Goal: Use online tool/utility: Use online tool/utility

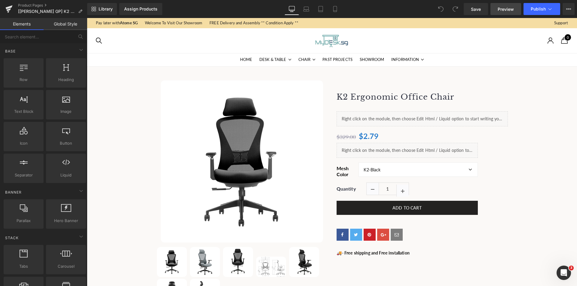
click at [511, 8] on span "Preview" at bounding box center [505, 9] width 16 height 6
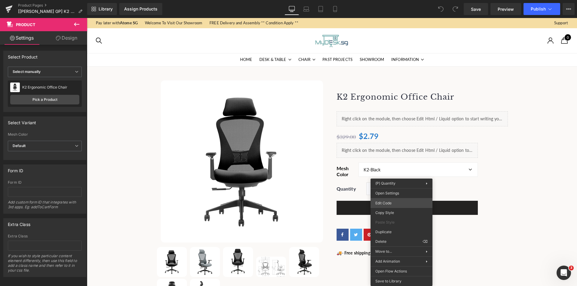
click at [395, 0] on div "You are previewing how the will restyle your page. You can not edit Elements in…" at bounding box center [288, 0] width 577 height 0
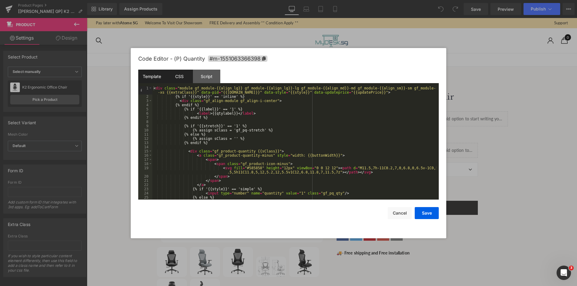
click at [181, 76] on div "CSS" at bounding box center [179, 77] width 27 height 14
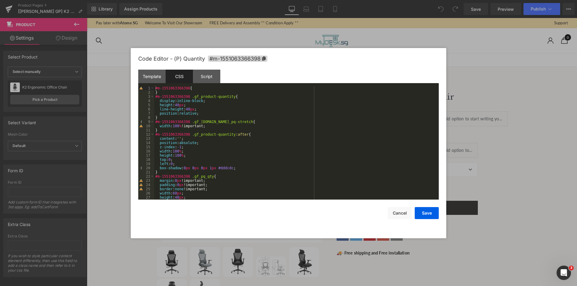
click at [195, 90] on div "#m-1551063366398 { } #m-1551063366398 .gf_product-quantity { display : inline-b…" at bounding box center [295, 147] width 282 height 122
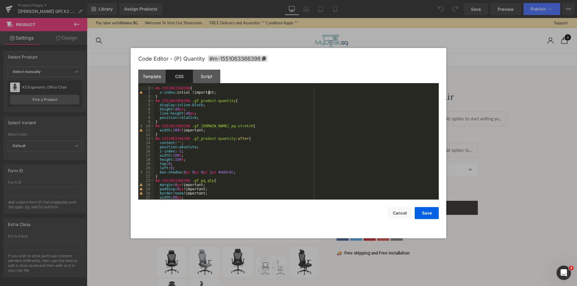
click at [180, 91] on div "#m-1551063366398 { z-index :intial !important; } #m-1551063366398 .gf_product-q…" at bounding box center [295, 147] width 282 height 122
click at [425, 211] on button "Save" at bounding box center [427, 213] width 24 height 12
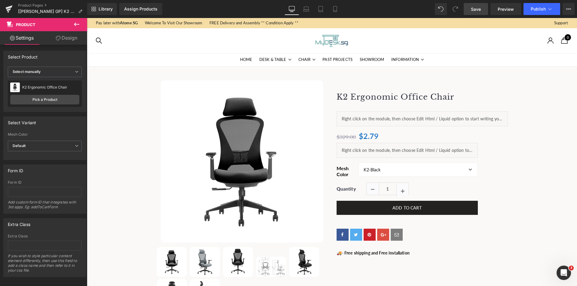
drag, startPoint x: 478, startPoint y: 9, endPoint x: 483, endPoint y: 10, distance: 5.3
click at [480, 9] on span "Save" at bounding box center [476, 9] width 10 height 6
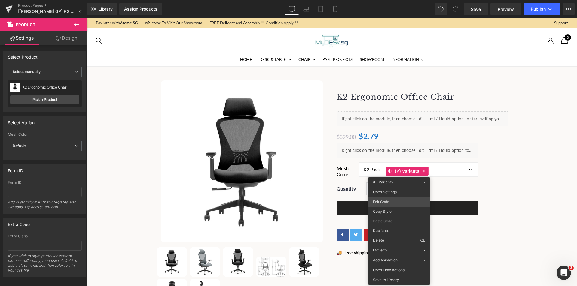
click at [391, 0] on div "You are previewing how the will restyle your page. You can not edit Elements in…" at bounding box center [288, 0] width 577 height 0
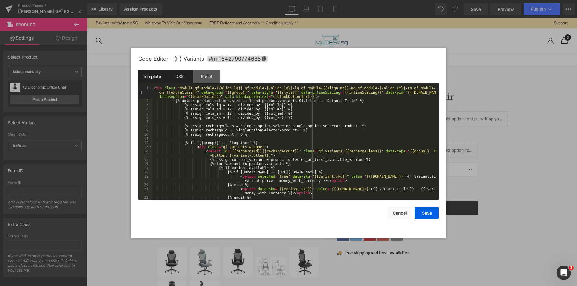
click at [173, 74] on div "CSS" at bounding box center [179, 77] width 27 height 14
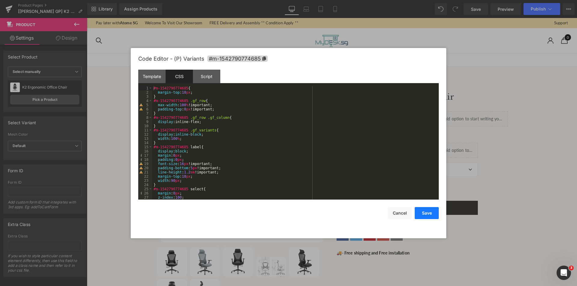
click at [425, 214] on button "Save" at bounding box center [427, 213] width 24 height 12
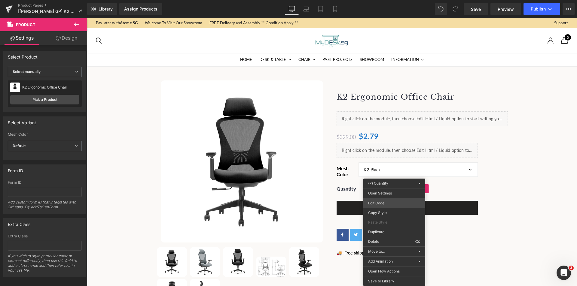
click at [390, 0] on div "You are previewing how the will restyle your page. You can not edit Elements in…" at bounding box center [288, 0] width 577 height 0
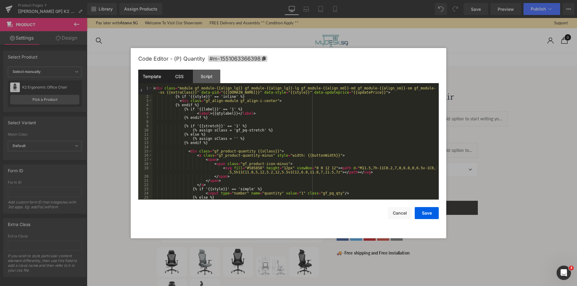
click at [176, 76] on div "CSS" at bounding box center [179, 77] width 27 height 14
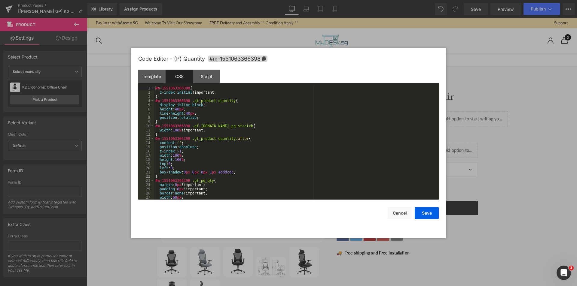
click at [187, 92] on div "#m-1551063366398 { z-index : initial !important; } #m-1551063366398 .gf_product…" at bounding box center [295, 147] width 282 height 122
drag, startPoint x: 160, startPoint y: 93, endPoint x: 214, endPoint y: 92, distance: 54.4
click at [214, 92] on div "#m-1551063366398 { z-index : initial !important; } #m-1551063366398 .gf_product…" at bounding box center [295, 147] width 282 height 122
click at [424, 211] on button "Save" at bounding box center [427, 213] width 24 height 12
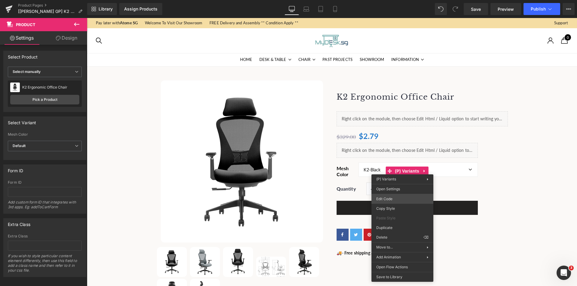
click at [382, 0] on div "You are previewing how the will restyle your page. You can not edit Elements in…" at bounding box center [288, 0] width 577 height 0
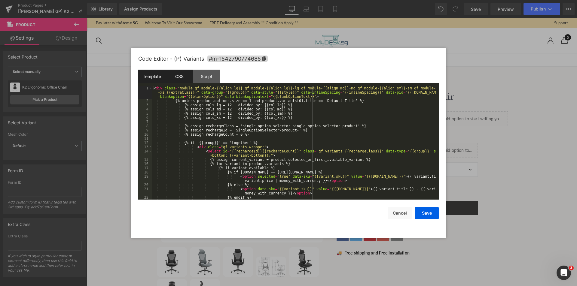
drag, startPoint x: 180, startPoint y: 78, endPoint x: 181, endPoint y: 85, distance: 7.6
click at [180, 78] on div "CSS" at bounding box center [179, 77] width 27 height 14
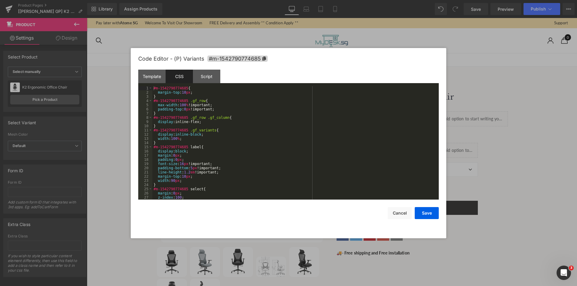
click at [195, 94] on div "#m-1542790774685 { margin-top : 10 px ; } #m-1542790774685 .gf_row { max-width …" at bounding box center [294, 147] width 284 height 122
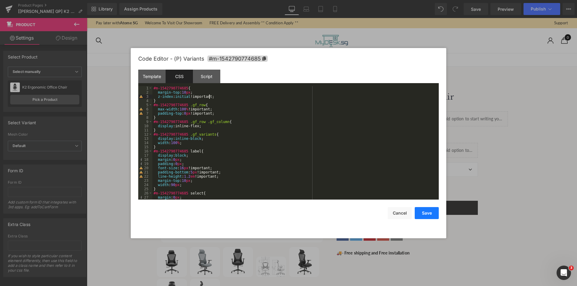
click at [431, 214] on button "Save" at bounding box center [427, 213] width 24 height 12
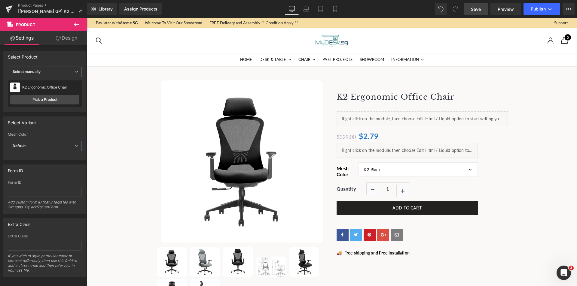
drag, startPoint x: 201, startPoint y: 261, endPoint x: 478, endPoint y: 16, distance: 369.7
click at [482, 8] on link "Save" at bounding box center [476, 9] width 24 height 12
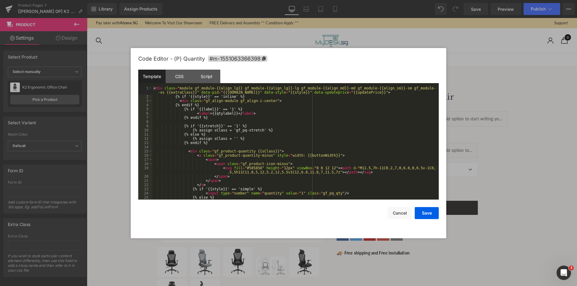
drag, startPoint x: 395, startPoint y: 203, endPoint x: 314, endPoint y: 164, distance: 89.6
click at [395, 0] on div "You are previewing how the will restyle your page. You can not edit Elements in…" at bounding box center [288, 0] width 577 height 0
click at [186, 79] on div "CSS" at bounding box center [179, 77] width 27 height 14
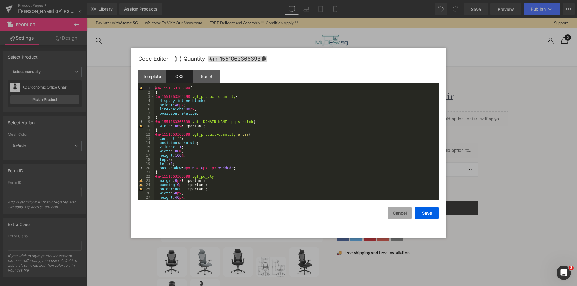
drag, startPoint x: 401, startPoint y: 212, endPoint x: 404, endPoint y: 205, distance: 7.7
click at [401, 212] on button "Cancel" at bounding box center [400, 213] width 24 height 12
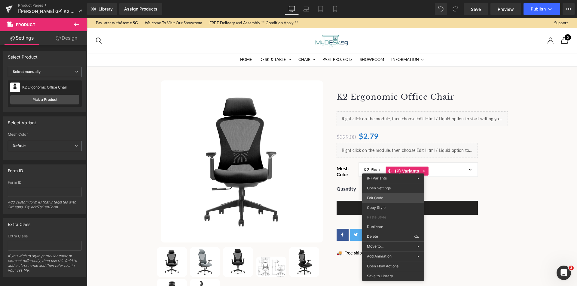
click at [388, 0] on div "You are previewing how the will restyle your page. You can not edit Elements in…" at bounding box center [288, 0] width 577 height 0
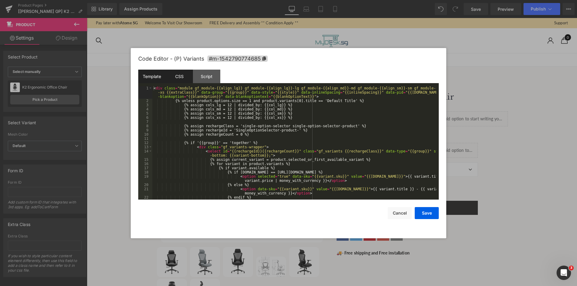
click at [179, 80] on div "CSS" at bounding box center [179, 77] width 27 height 14
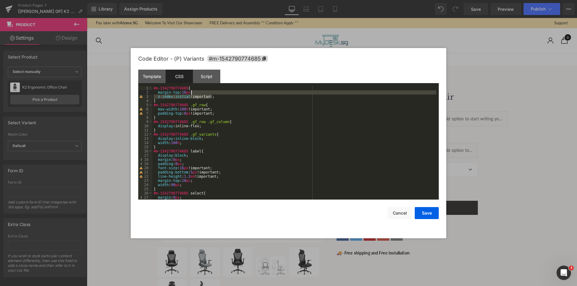
drag, startPoint x: 214, startPoint y: 97, endPoint x: 214, endPoint y: 94, distance: 3.3
click at [214, 94] on div "#m-1542790774685 { margin-top : 10 px ; z-index : initial !important; } #m-1542…" at bounding box center [294, 147] width 284 height 122
paste textarea
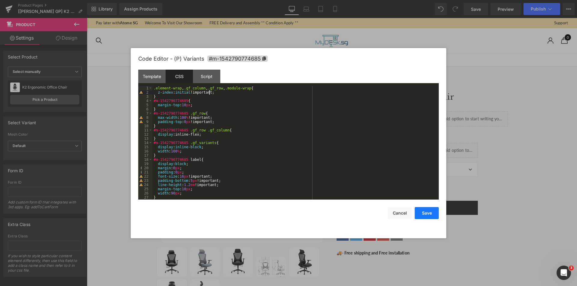
click at [425, 211] on button "Save" at bounding box center [427, 213] width 24 height 12
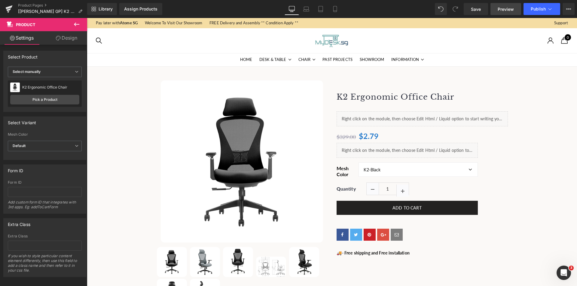
click at [500, 11] on span "Preview" at bounding box center [505, 9] width 16 height 6
click at [479, 7] on span "Save" at bounding box center [476, 9] width 10 height 6
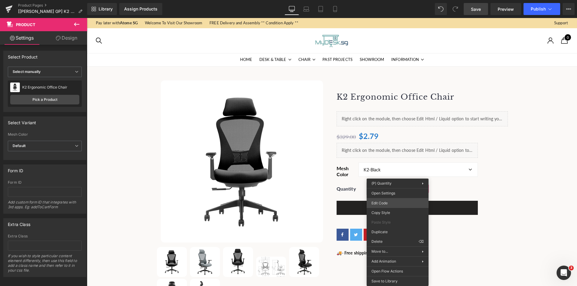
click at [391, 0] on div "You are previewing how the will restyle your page. You can not edit Elements in…" at bounding box center [288, 0] width 577 height 0
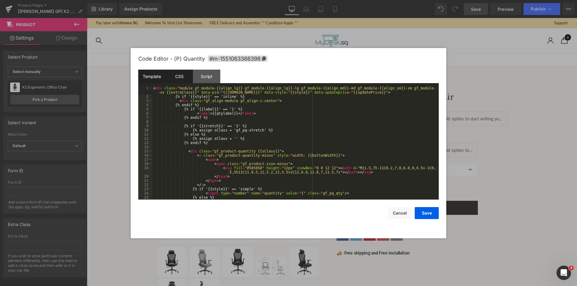
click at [182, 76] on div "CSS" at bounding box center [179, 77] width 27 height 14
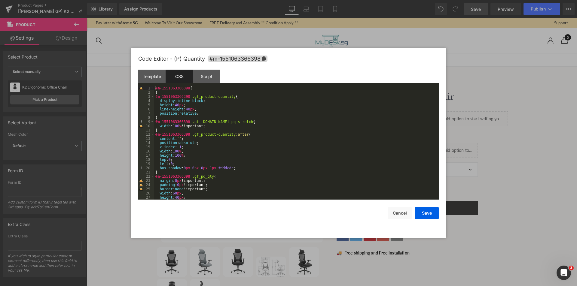
click at [187, 87] on div "#m-1551063366398 { } #m-1551063366398 .gf_product-quantity { display : inline-b…" at bounding box center [295, 147] width 282 height 122
paste textarea
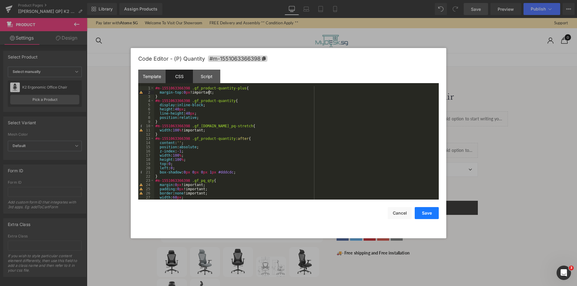
click at [426, 213] on button "Save" at bounding box center [427, 213] width 24 height 12
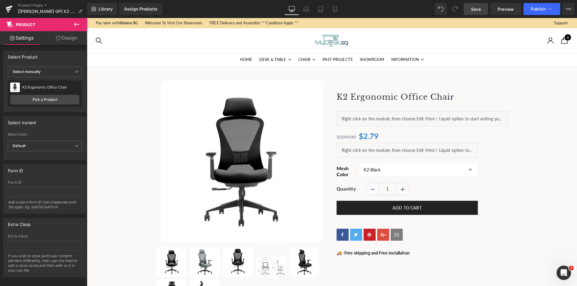
click at [477, 8] on span "Save" at bounding box center [476, 9] width 10 height 6
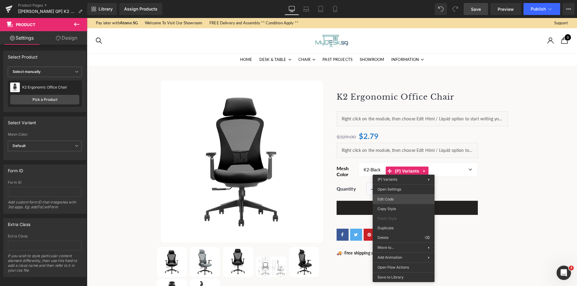
click at [396, 0] on div "You are previewing how the will restyle your page. You can not edit Elements in…" at bounding box center [288, 0] width 577 height 0
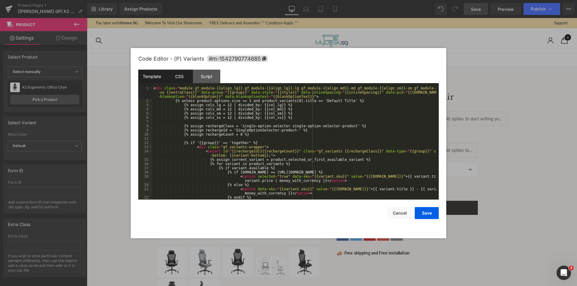
click at [184, 80] on div "CSS" at bounding box center [179, 77] width 27 height 14
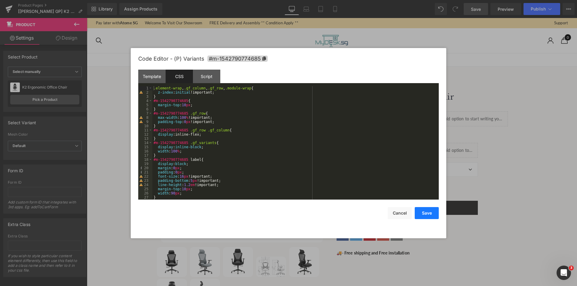
click at [421, 214] on button "Save" at bounding box center [427, 213] width 24 height 12
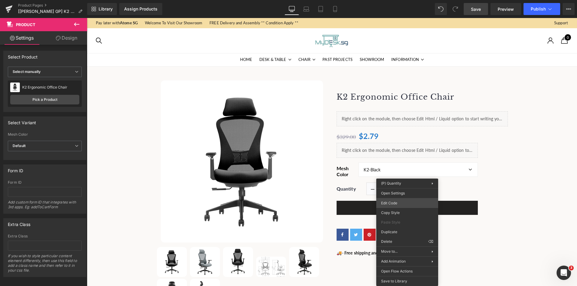
click at [401, 0] on div "You are previewing how the will restyle your page. You can not edit Elements in…" at bounding box center [288, 0] width 577 height 0
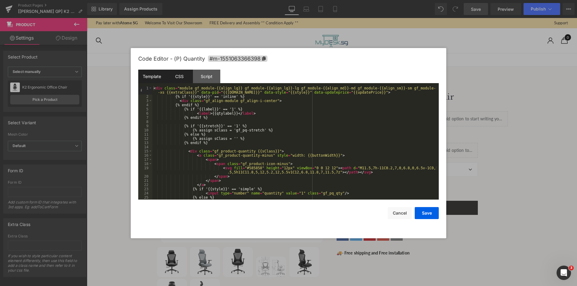
click at [186, 81] on div "CSS" at bounding box center [179, 77] width 27 height 14
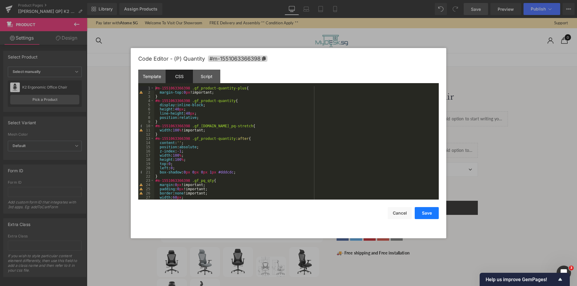
click at [430, 217] on button "Save" at bounding box center [427, 213] width 24 height 12
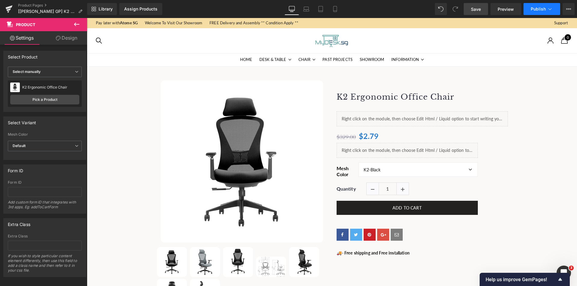
click at [538, 8] on span "Publish" at bounding box center [538, 9] width 15 height 5
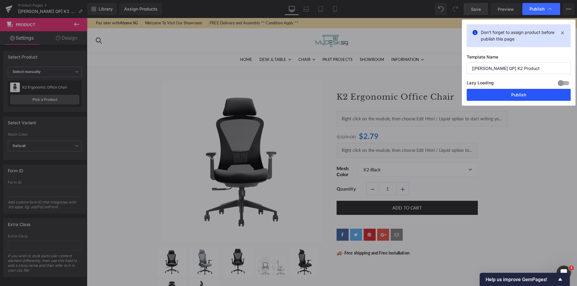
click at [496, 95] on button "Publish" at bounding box center [519, 95] width 104 height 12
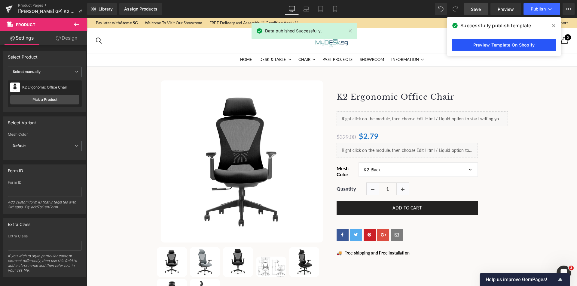
click at [466, 45] on link "Preview Template On Shopify" at bounding box center [504, 45] width 104 height 12
